Goal: Find contact information: Find contact information

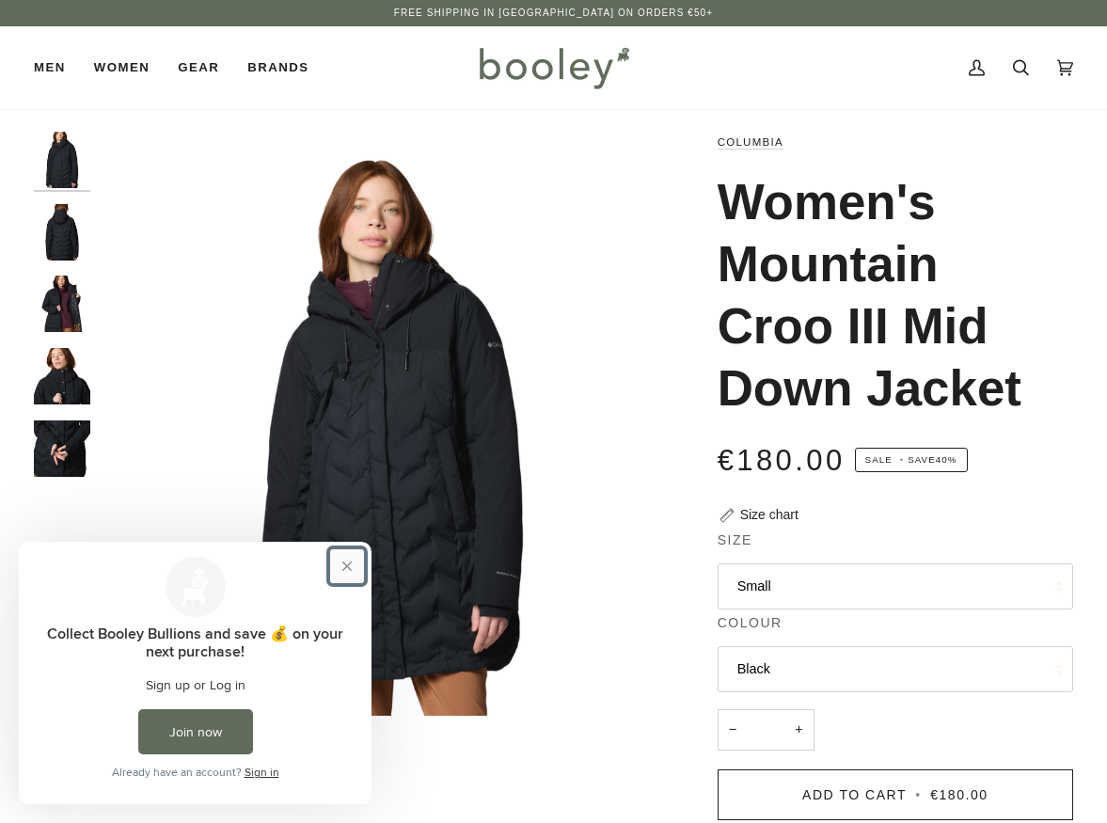
click at [337, 569] on button "Close prompt" at bounding box center [347, 566] width 34 height 34
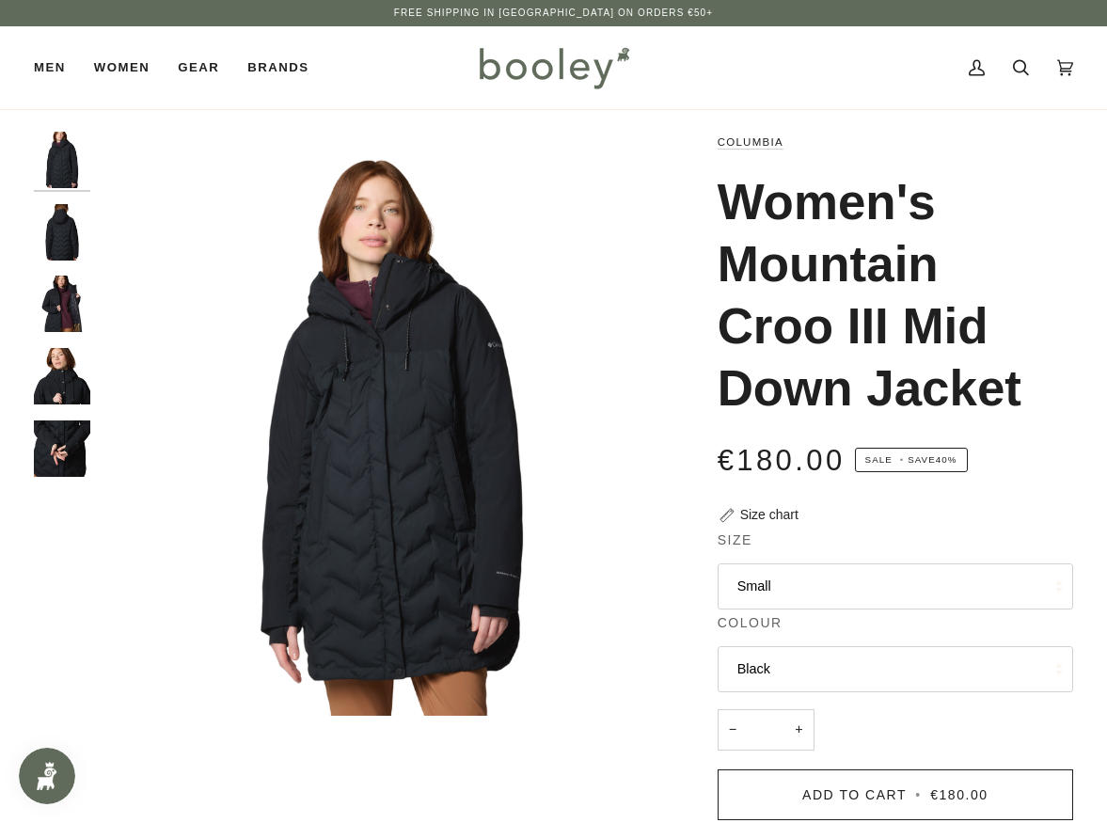
click at [869, 590] on button "Small" at bounding box center [896, 587] width 356 height 46
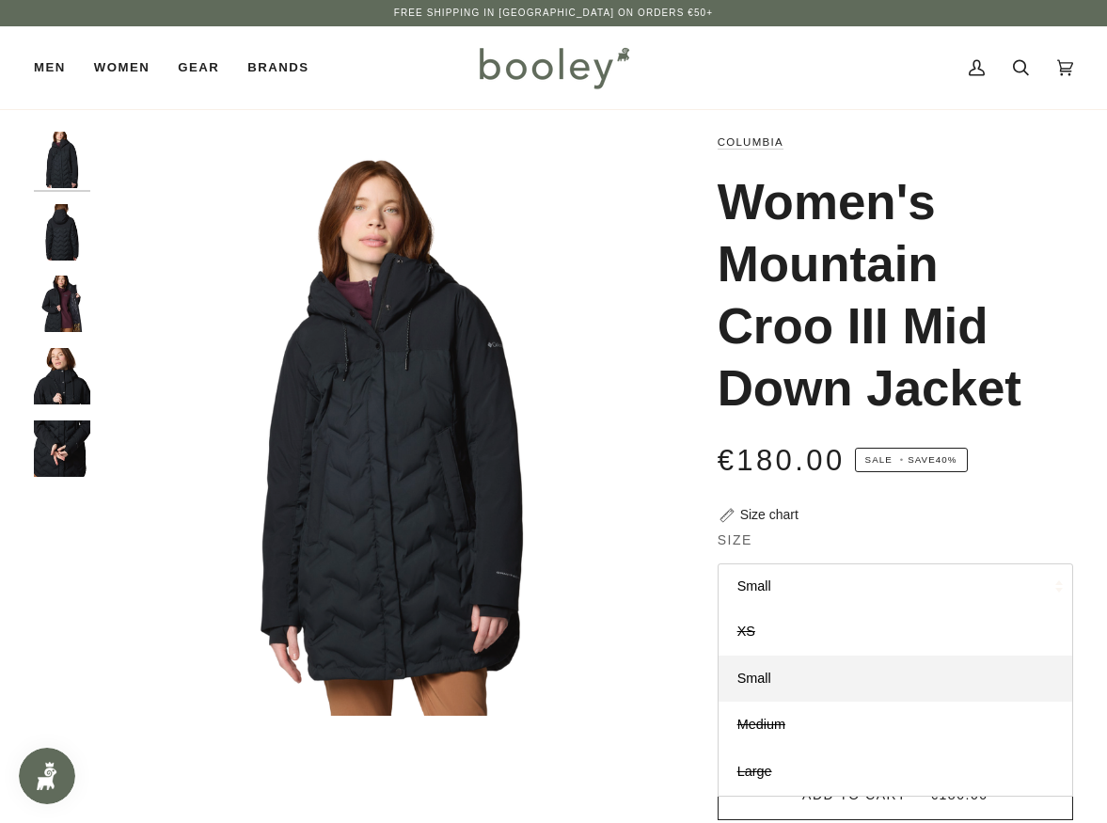
click at [1073, 438] on div "Zoom Zoom" at bounding box center [553, 692] width 1107 height 1121
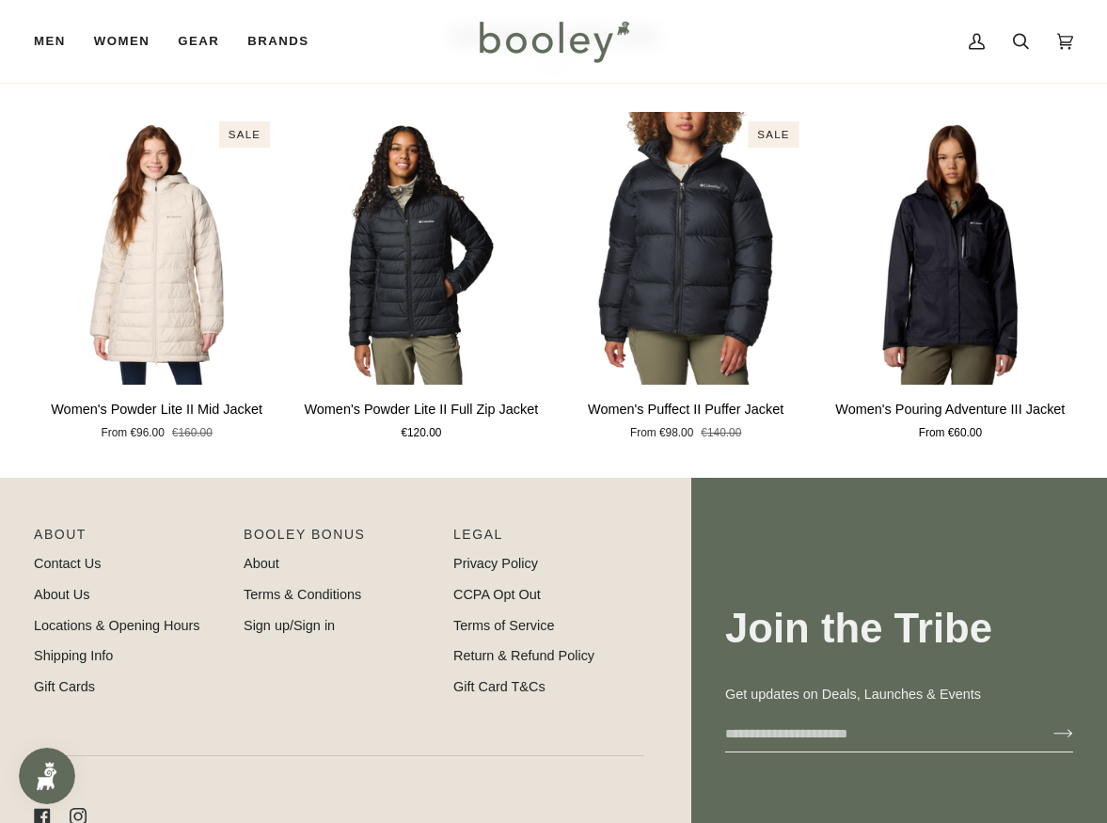
scroll to position [1475, 0]
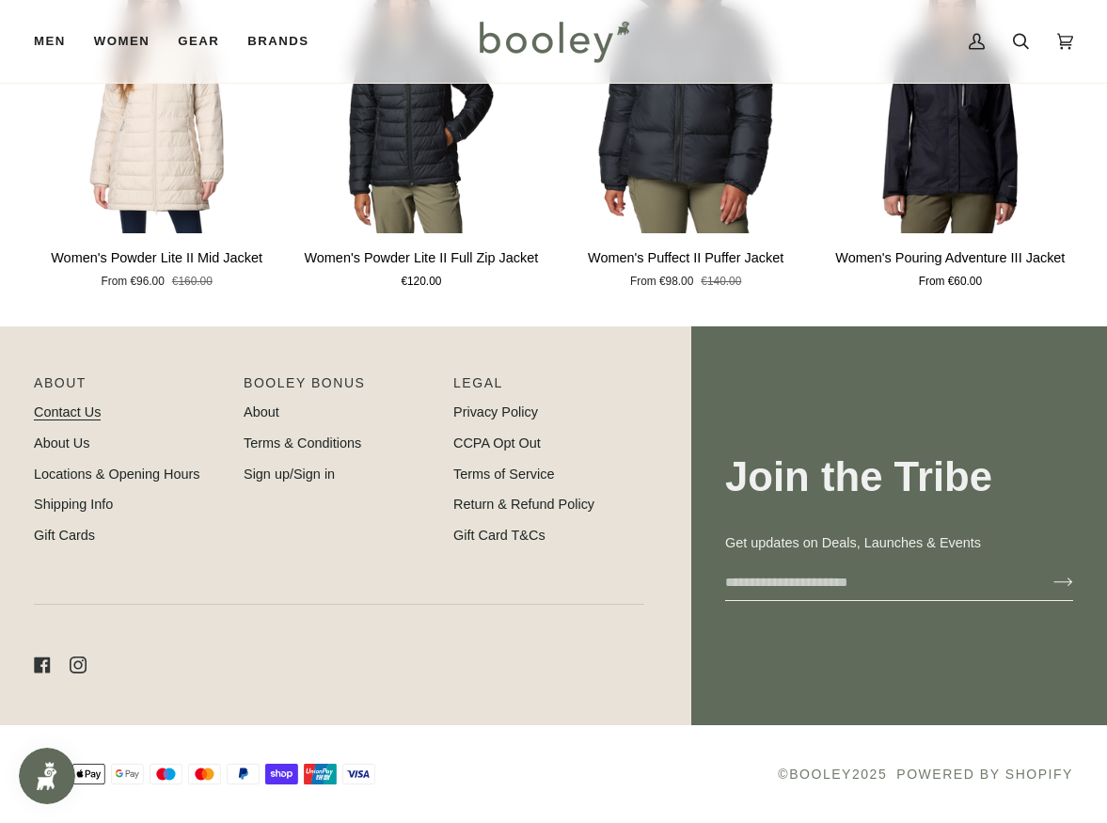
click at [89, 419] on link "Contact Us" at bounding box center [67, 412] width 67 height 15
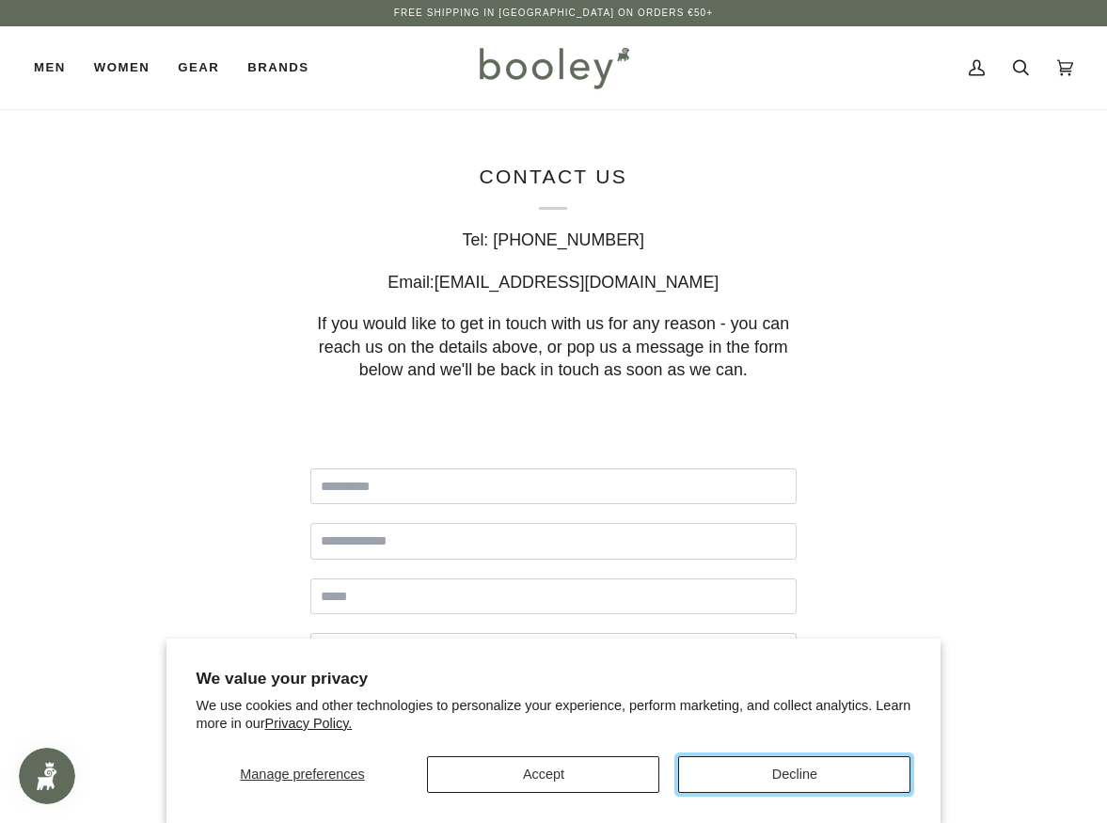
click at [753, 762] on button "Decline" at bounding box center [794, 774] width 232 height 37
